Goal: Navigation & Orientation: Find specific page/section

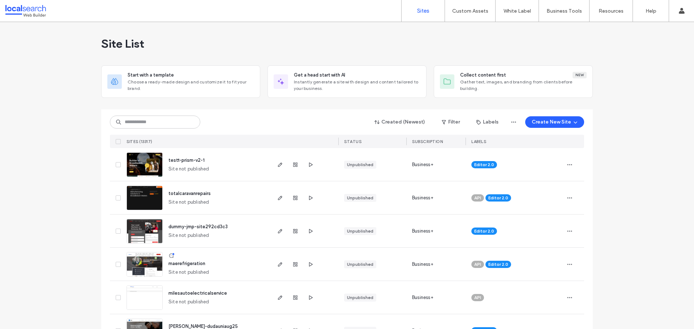
click at [348, 49] on div "Site List" at bounding box center [347, 43] width 492 height 43
drag, startPoint x: 157, startPoint y: 124, endPoint x: 167, endPoint y: 155, distance: 32.9
click at [157, 124] on input at bounding box center [155, 122] width 90 height 13
paste input "********"
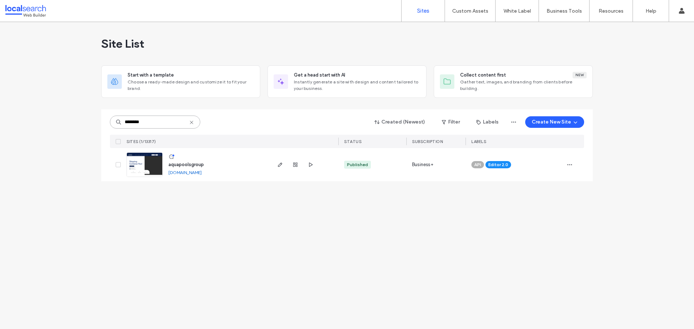
type input "********"
drag, startPoint x: 184, startPoint y: 165, endPoint x: 184, endPoint y: 170, distance: 5.1
click at [184, 165] on span "aquapoolsgroup" at bounding box center [185, 164] width 35 height 5
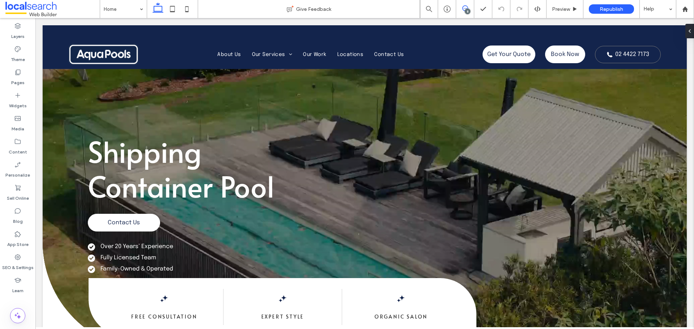
click at [462, 9] on use at bounding box center [465, 8] width 6 height 6
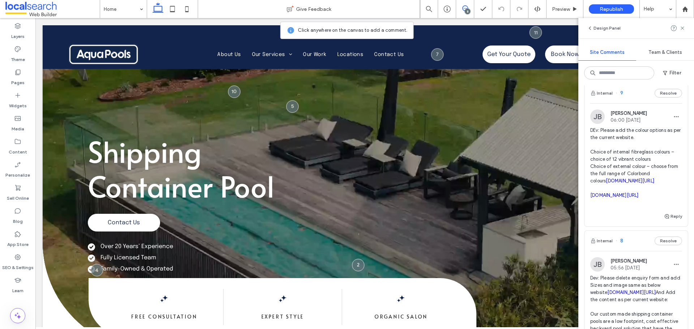
scroll to position [181, 0]
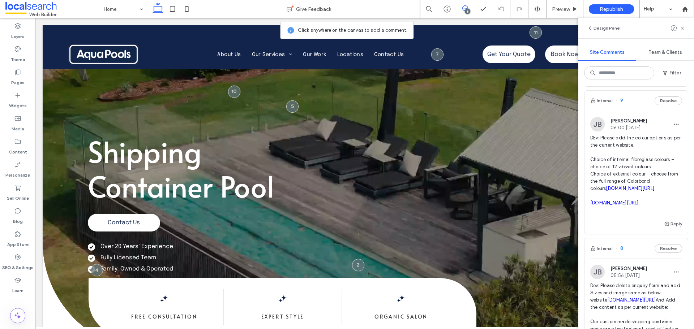
click at [632, 100] on div "Internal 9 Resolve" at bounding box center [636, 101] width 103 height 20
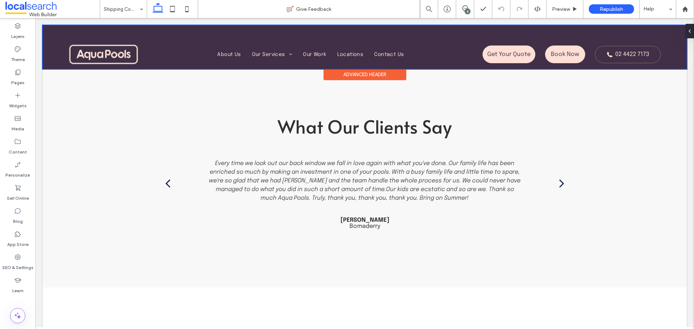
scroll to position [1446, 0]
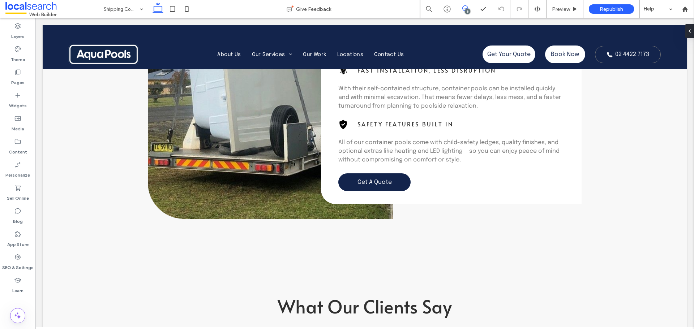
click at [465, 7] on icon at bounding box center [465, 8] width 6 height 6
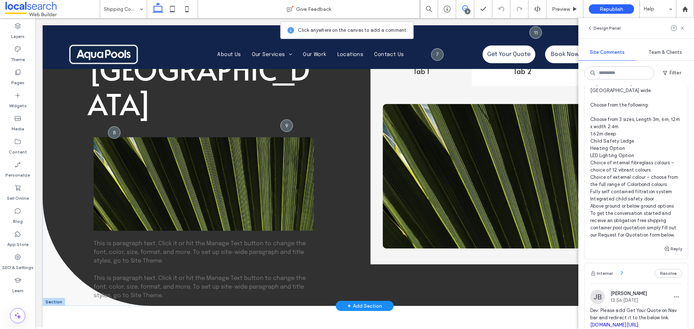
scroll to position [72, 0]
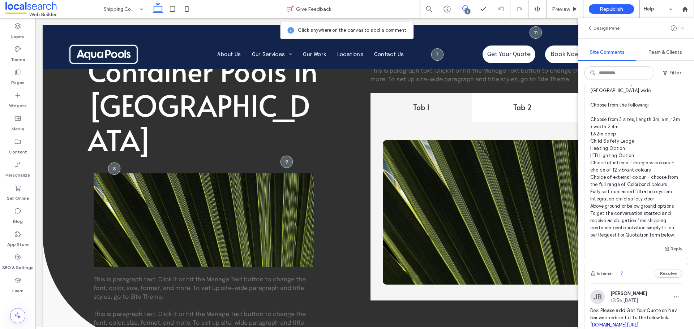
click at [684, 28] on icon at bounding box center [683, 28] width 6 height 6
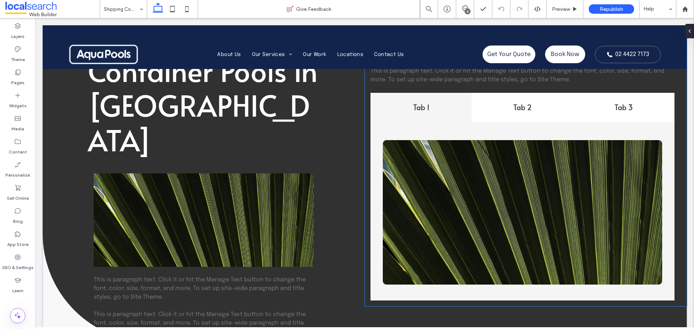
scroll to position [0, 0]
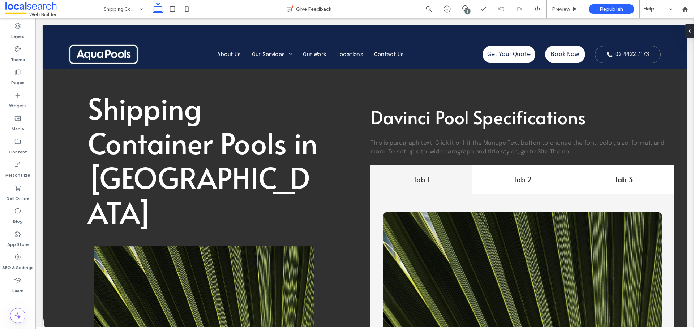
click at [467, 11] on div "8" at bounding box center [467, 11] width 5 height 5
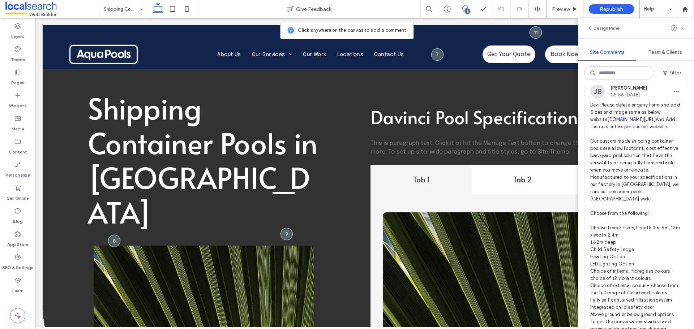
scroll to position [398, 0]
